Goal: Task Accomplishment & Management: Manage account settings

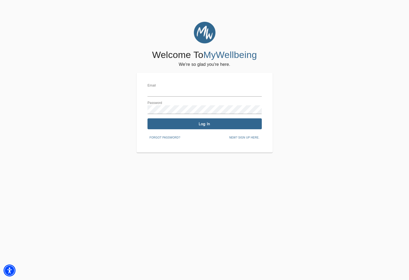
type input "[EMAIL_ADDRESS][DOMAIN_NAME]"
click at [187, 123] on span "Log In" at bounding box center [205, 123] width 110 height 5
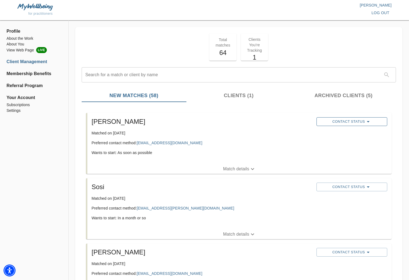
click at [342, 123] on span "Contact Status" at bounding box center [352, 121] width 65 height 7
click at [342, 124] on span "Reached Out" at bounding box center [345, 123] width 44 height 5
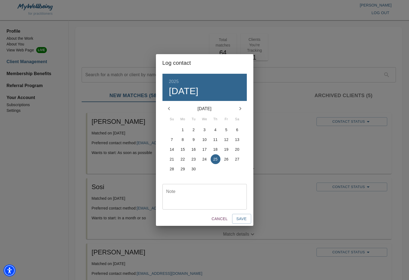
click at [189, 188] on div "Note" at bounding box center [205, 197] width 84 height 26
type textarea "2nd email"
click at [241, 221] on span "Save" at bounding box center [242, 219] width 10 height 7
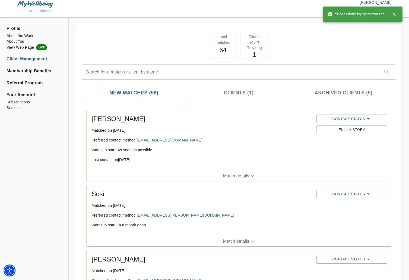
scroll to position [4, 0]
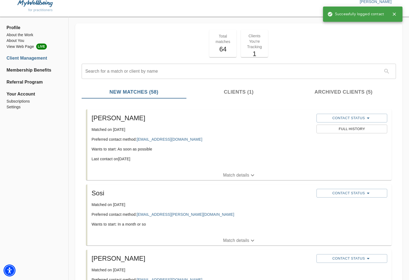
click at [352, 128] on span "Full History" at bounding box center [352, 129] width 65 height 6
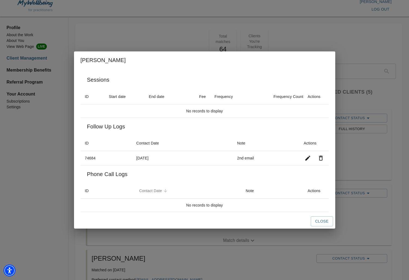
click at [157, 193] on div "Contact Date" at bounding box center [150, 191] width 23 height 7
click at [164, 192] on icon at bounding box center [165, 190] width 5 height 5
click at [158, 190] on div "Contact Date" at bounding box center [150, 191] width 23 height 7
click at [320, 223] on span "Close" at bounding box center [321, 221] width 13 height 7
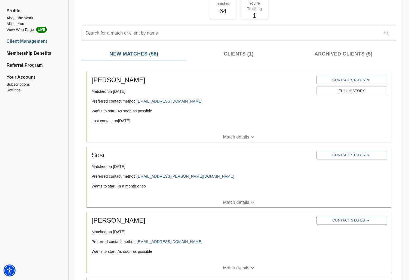
scroll to position [45, 0]
